Goal: Task Accomplishment & Management: Use online tool/utility

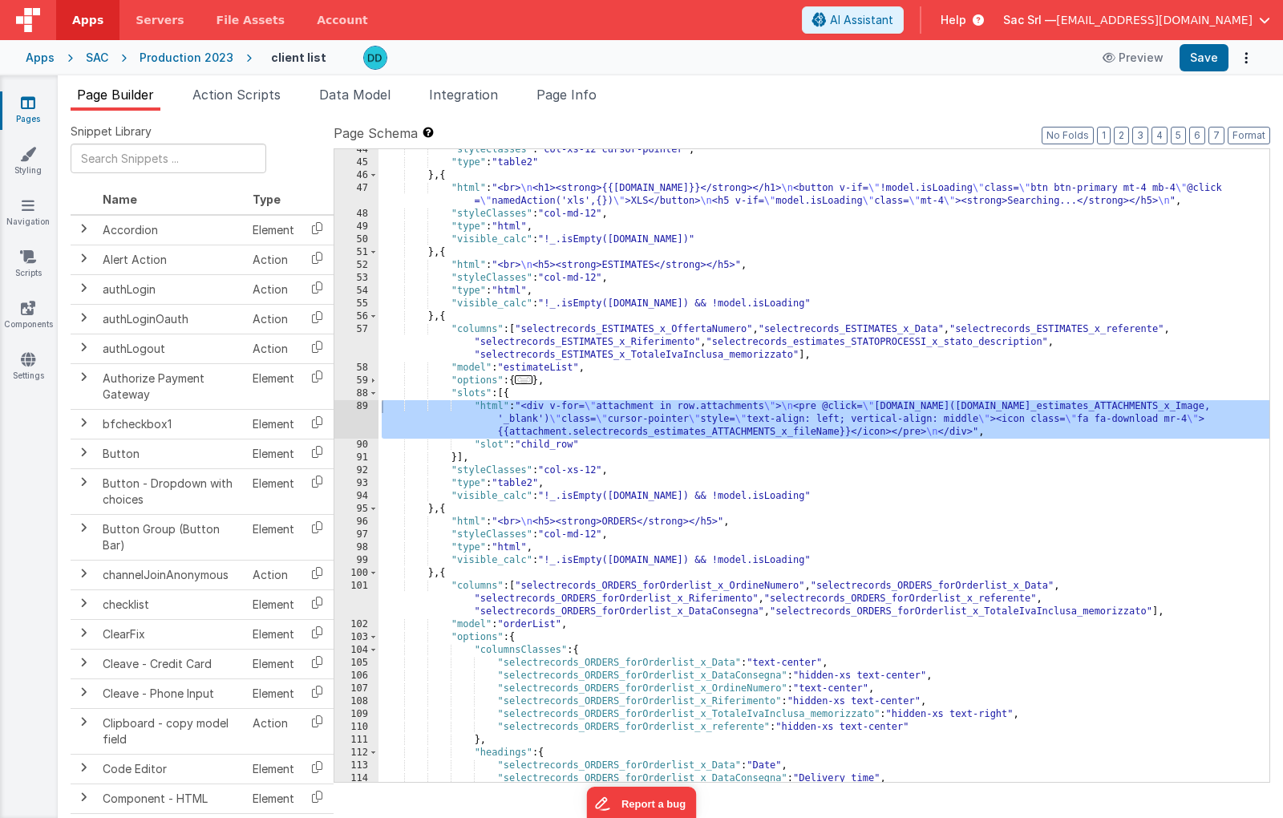
scroll to position [621, 0]
click at [103, 55] on div "SAC" at bounding box center [97, 58] width 22 height 16
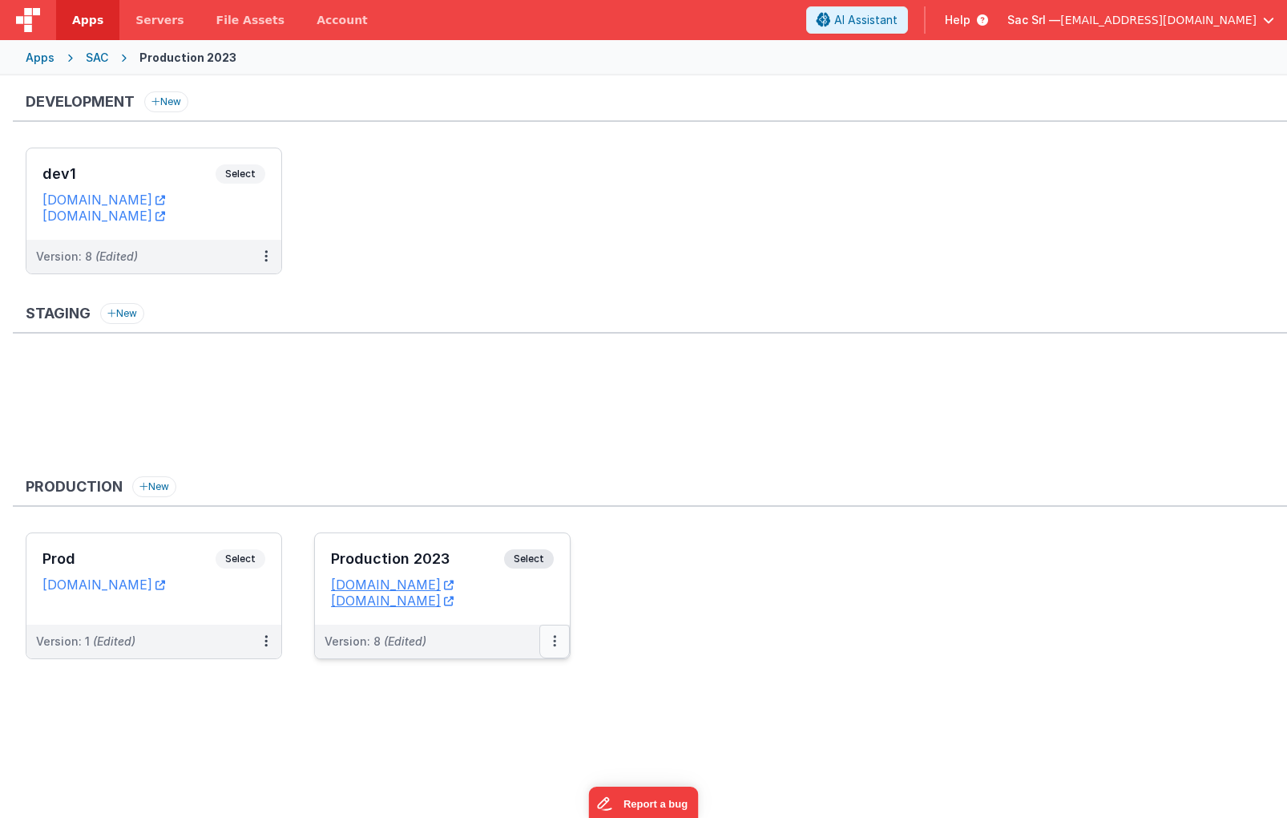
click at [549, 647] on button at bounding box center [555, 642] width 30 height 34
click at [554, 641] on icon at bounding box center [554, 641] width 3 height 1
click at [487, 671] on link "Edit" at bounding box center [499, 677] width 141 height 29
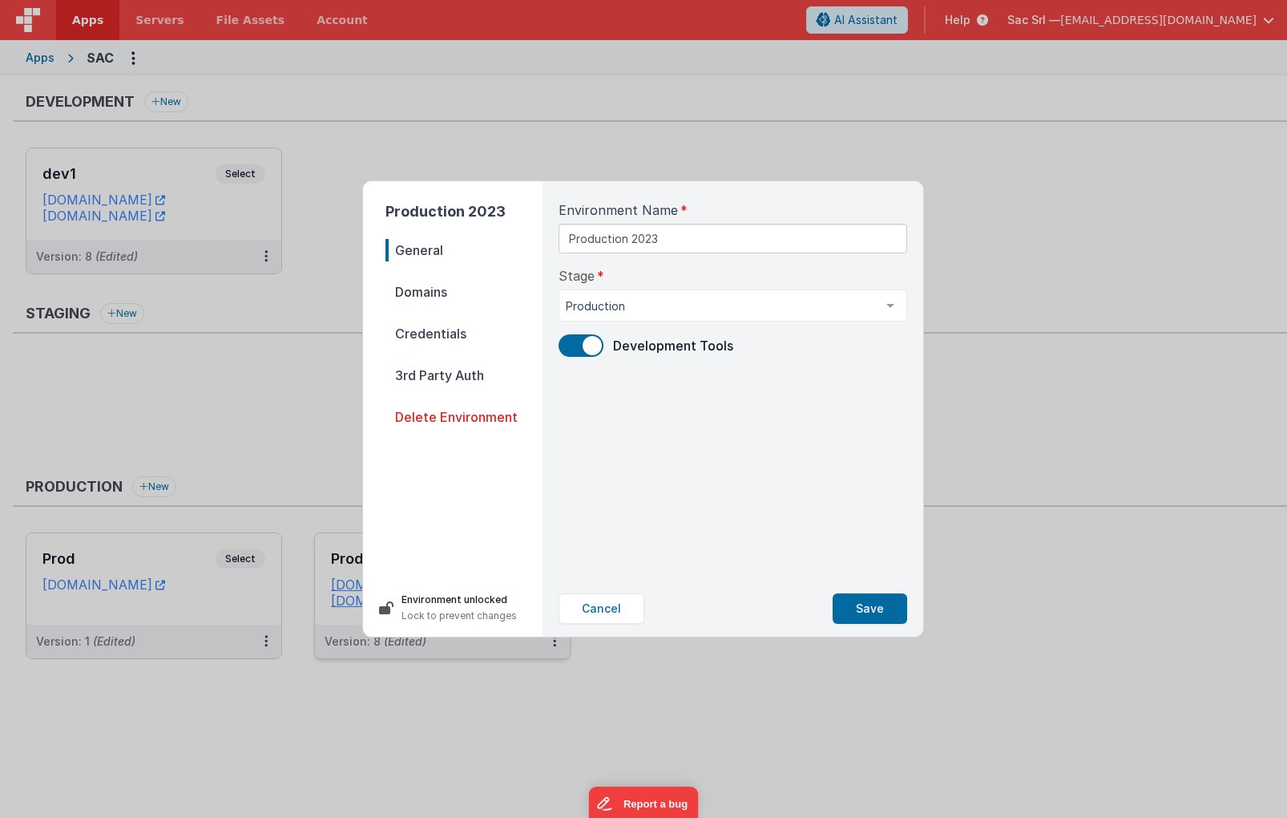
click at [576, 345] on span at bounding box center [581, 345] width 45 height 22
click at [885, 609] on button "Save" at bounding box center [870, 608] width 75 height 30
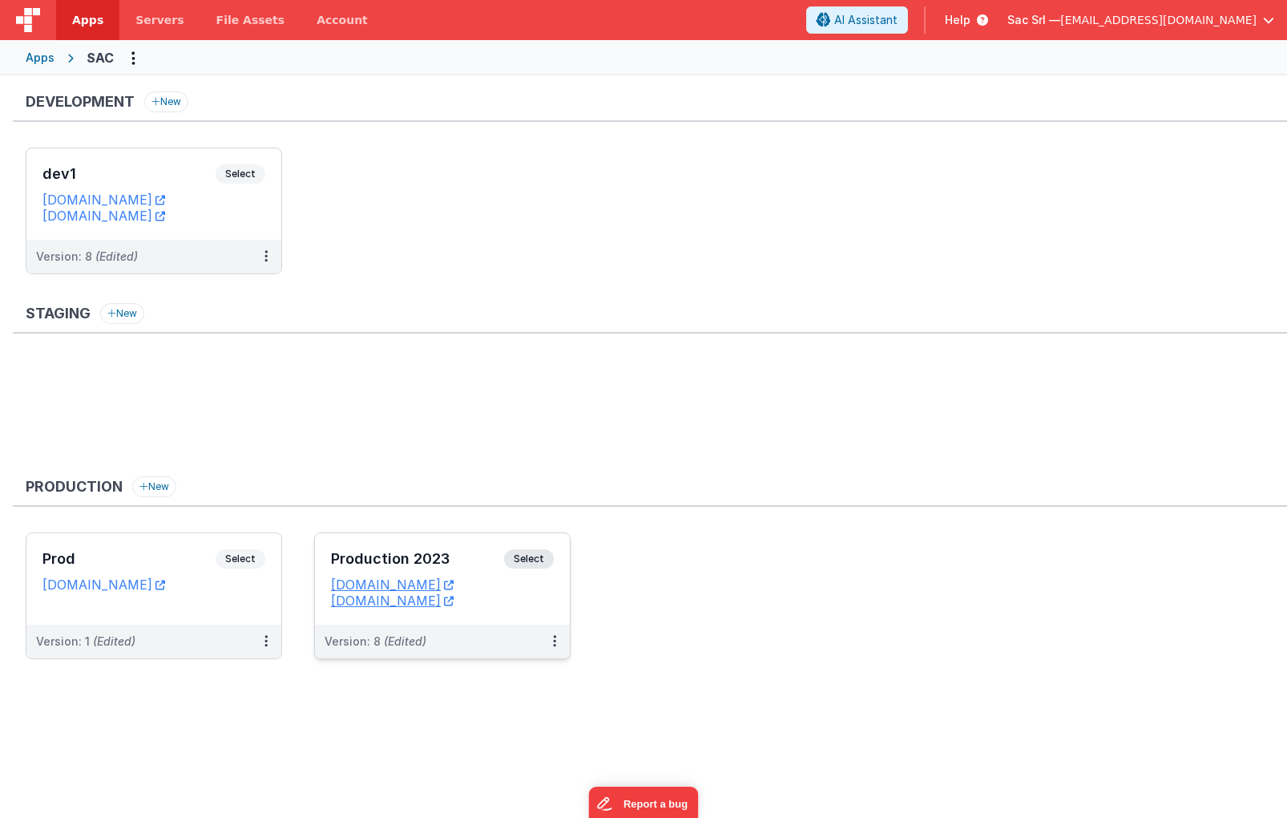
click at [540, 586] on dd "[DOMAIN_NAME]" at bounding box center [442, 584] width 223 height 16
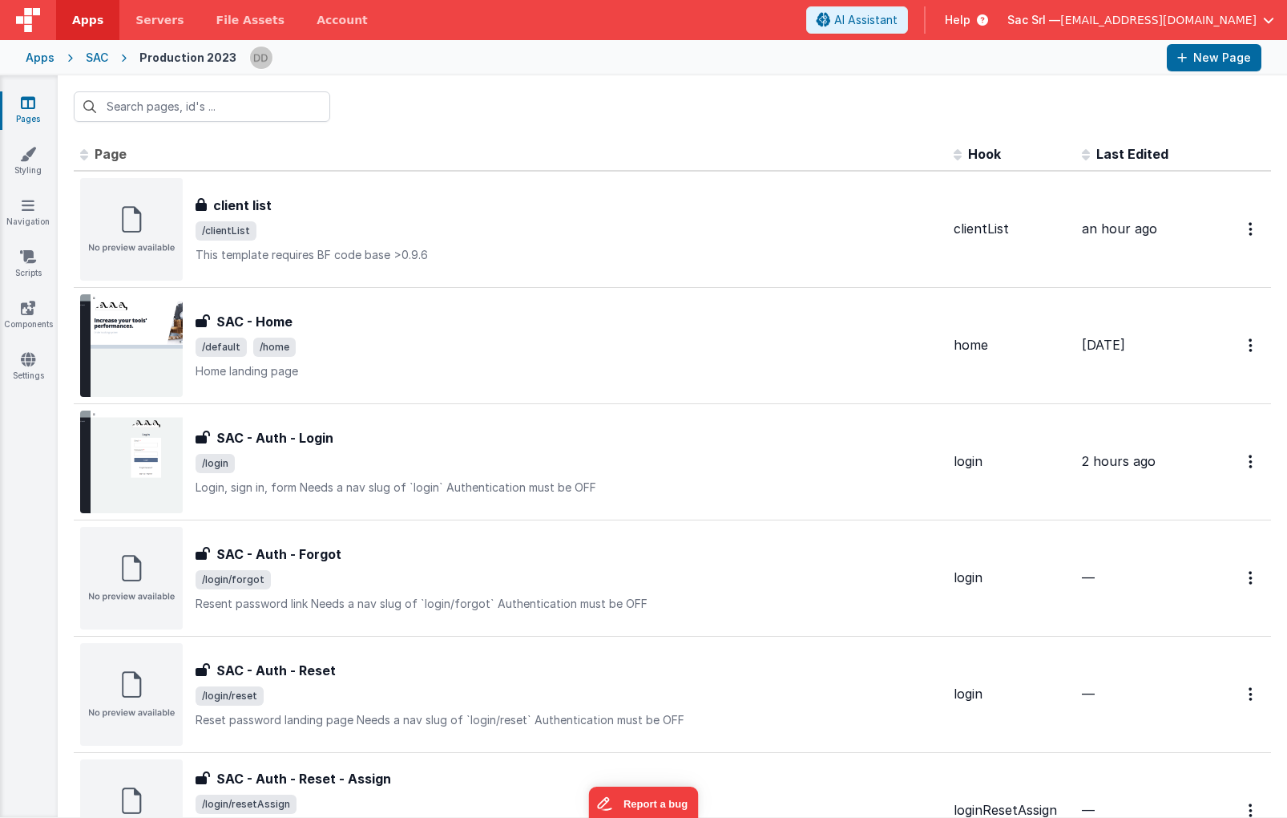
click at [104, 57] on div "SAC" at bounding box center [97, 58] width 22 height 16
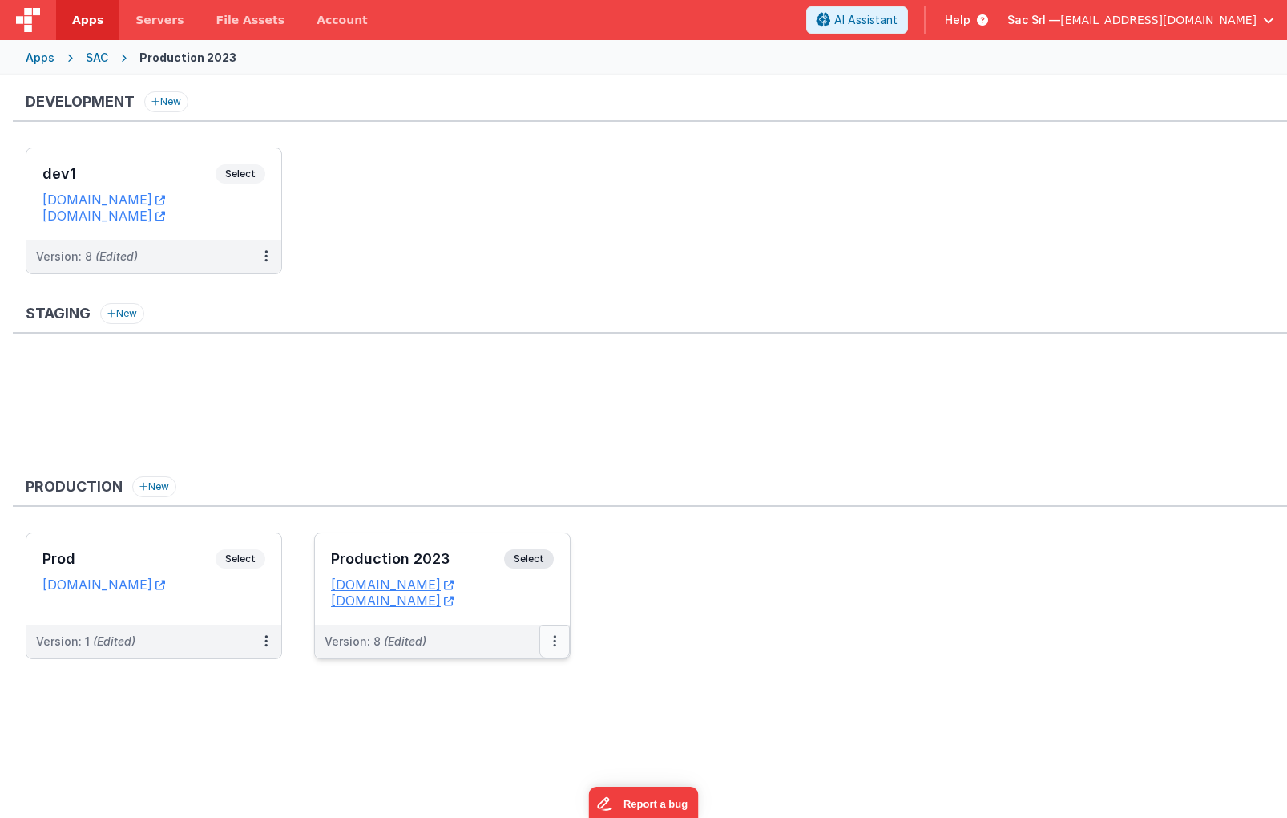
click at [551, 644] on button at bounding box center [555, 642] width 30 height 34
click at [551, 636] on button at bounding box center [555, 642] width 30 height 34
click at [517, 676] on link "Edit" at bounding box center [499, 677] width 141 height 29
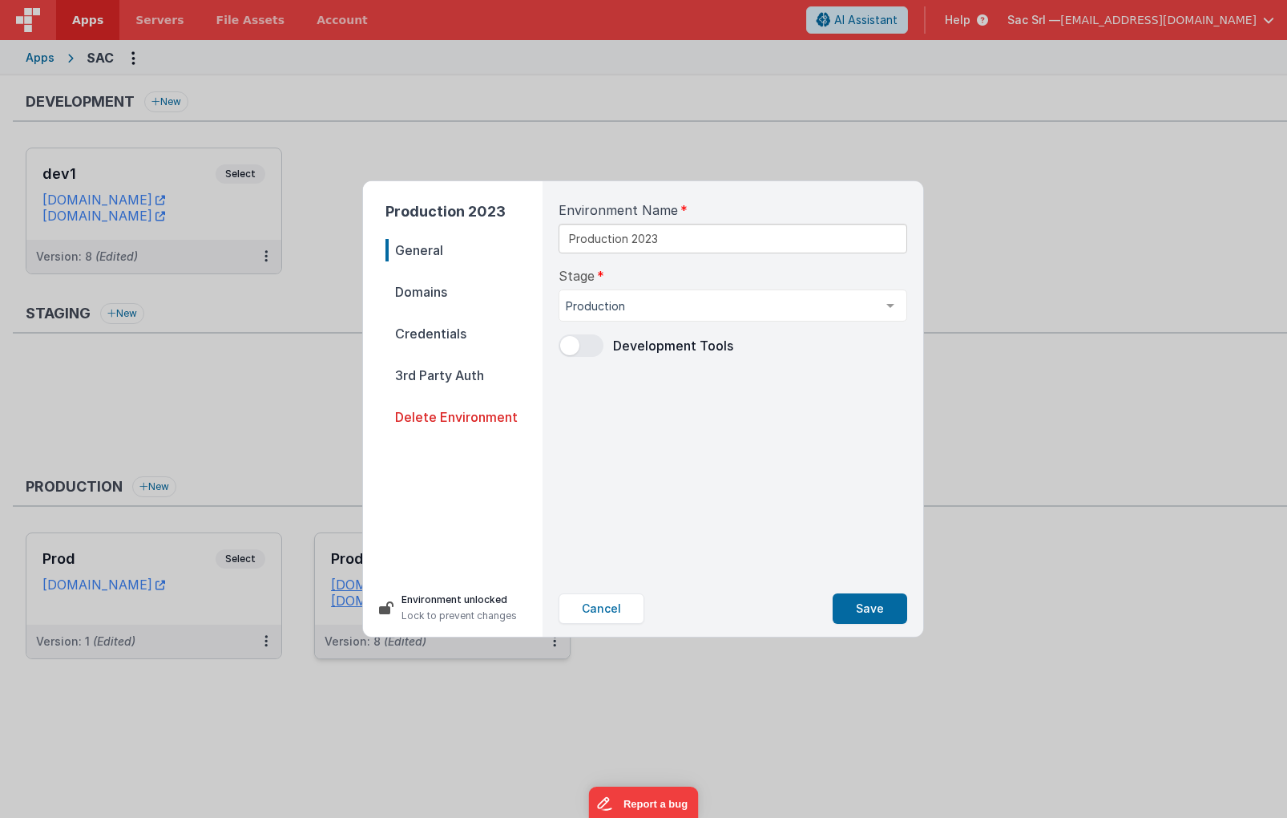
click at [586, 350] on span at bounding box center [581, 345] width 45 height 22
click at [862, 601] on button "Save" at bounding box center [870, 608] width 75 height 30
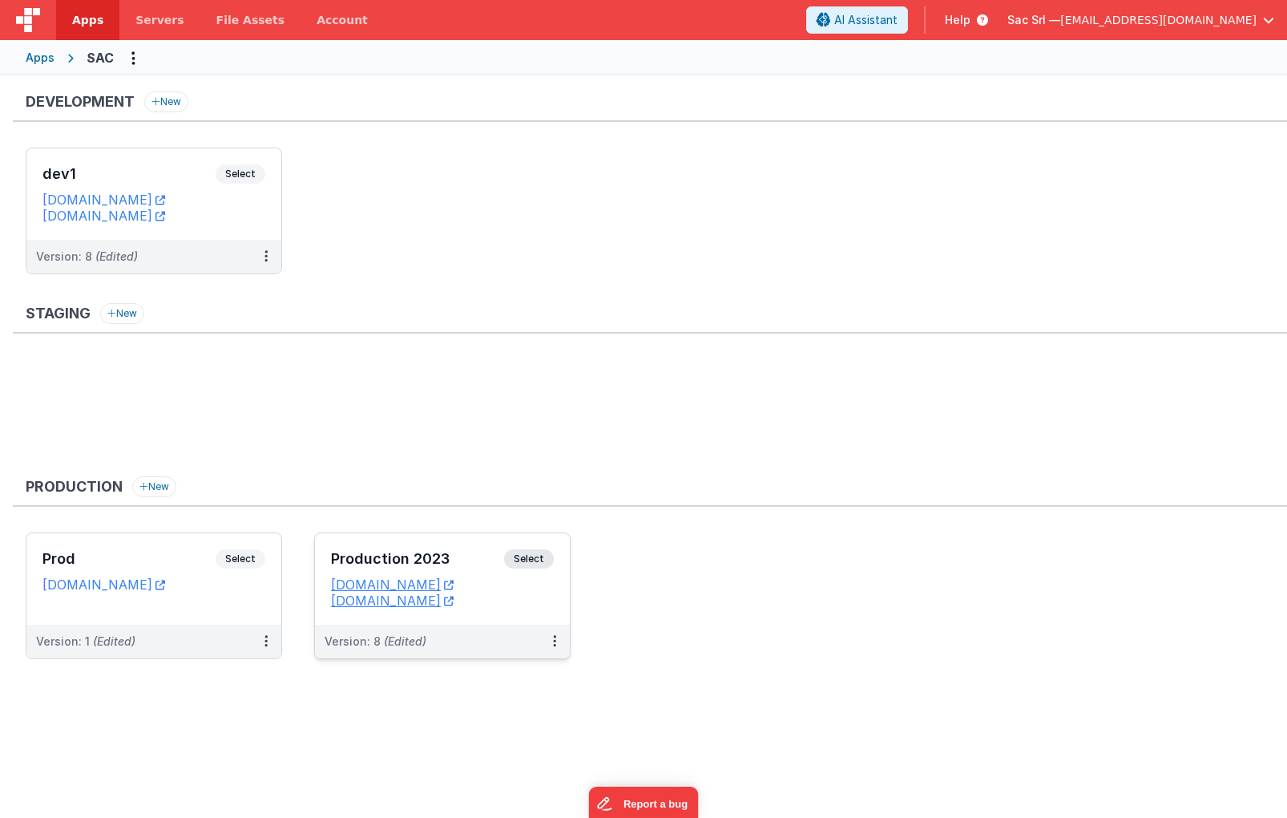
click at [543, 604] on dd "[DOMAIN_NAME]" at bounding box center [442, 600] width 223 height 16
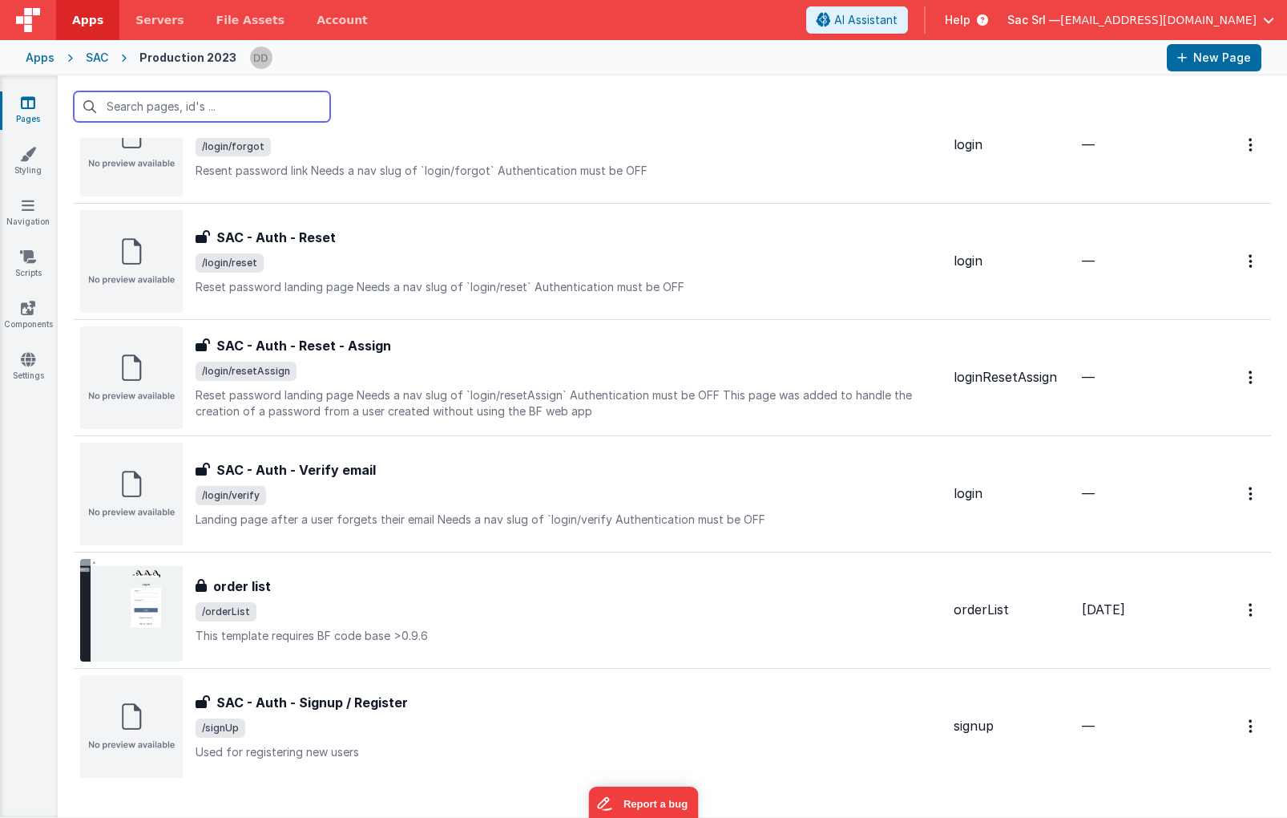
scroll to position [459, 0]
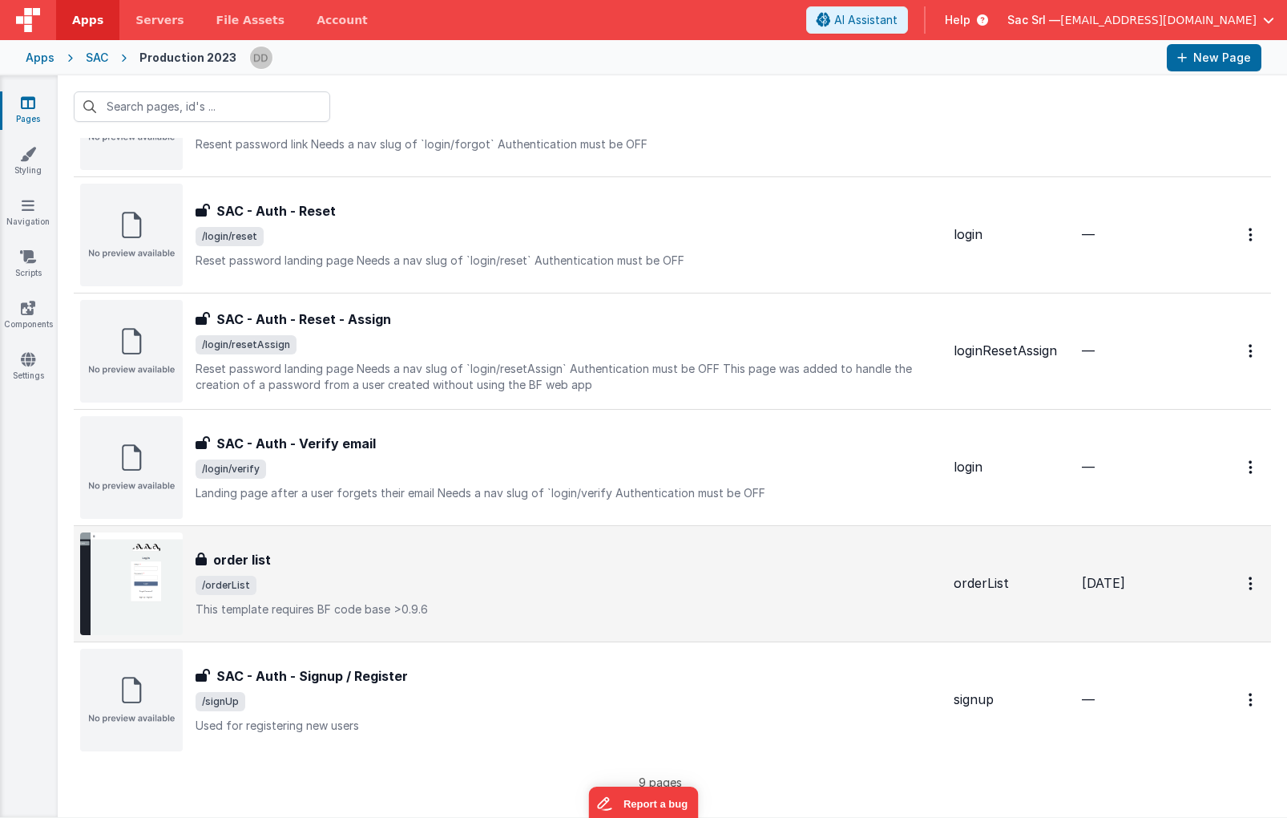
click at [506, 553] on div "order list" at bounding box center [569, 559] width 746 height 19
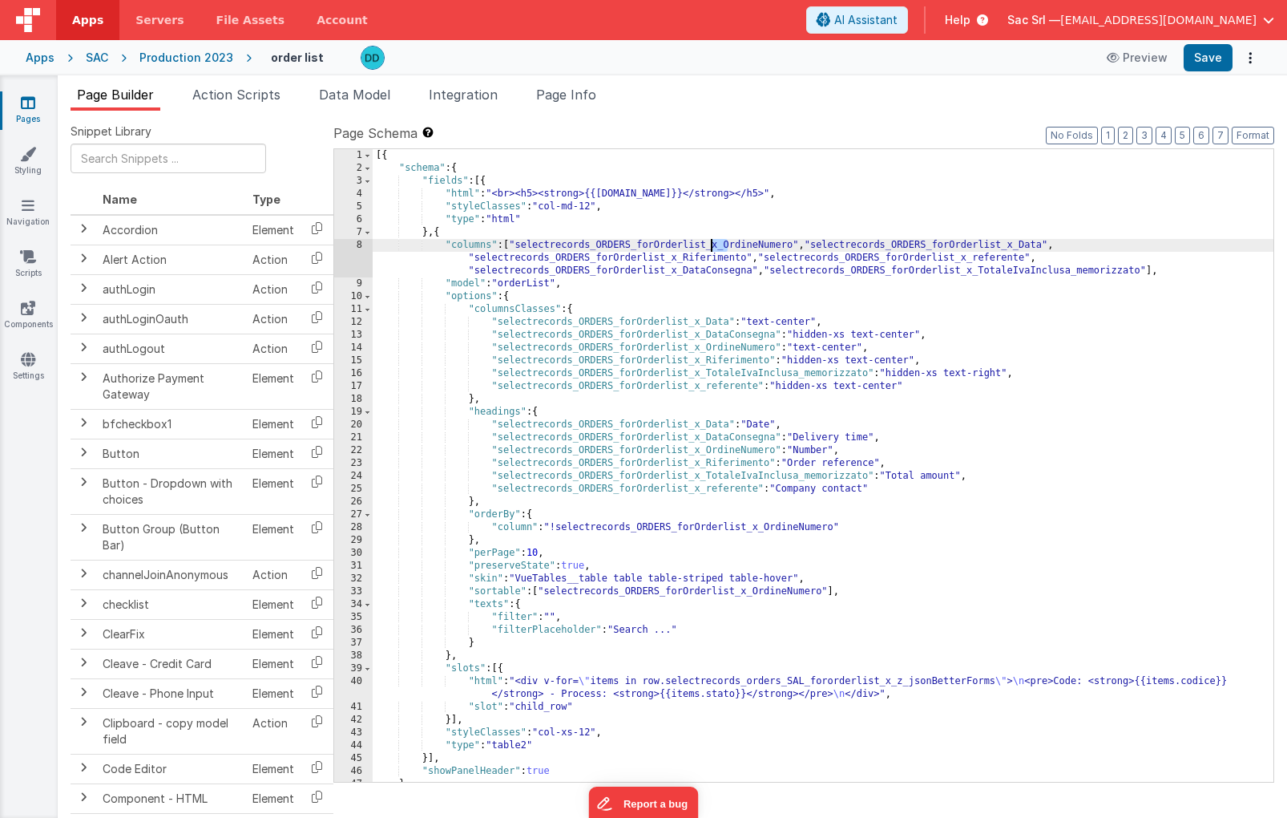
drag, startPoint x: 727, startPoint y: 246, endPoint x: 711, endPoint y: 246, distance: 16.0
click at [711, 246] on div "[{ "schema" : { "fields" : [{ "html" : "<br><h5><strong>{{[DOMAIN_NAME]}}</stro…" at bounding box center [823, 478] width 901 height 658
click at [1164, 272] on div "[{ "schema" : { "fields" : [{ "html" : "<br><h5><strong>{{[DOMAIN_NAME]}}</stro…" at bounding box center [823, 478] width 901 height 658
